Goal: Find specific page/section: Find specific page/section

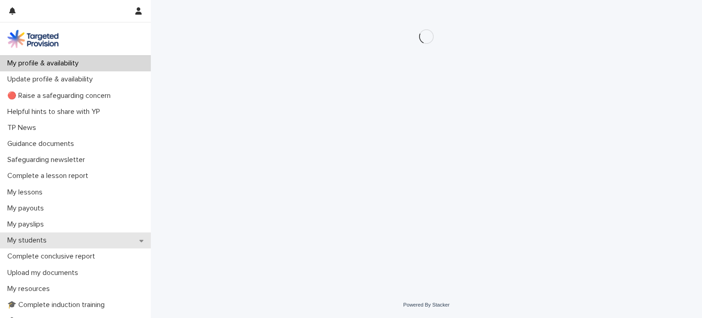
click at [38, 235] on div "My students" at bounding box center [75, 240] width 151 height 16
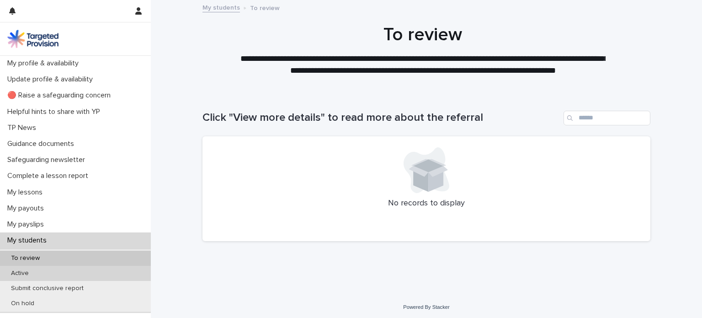
click at [29, 273] on p "Active" at bounding box center [20, 273] width 32 height 8
